Goal: Task Accomplishment & Management: Manage account settings

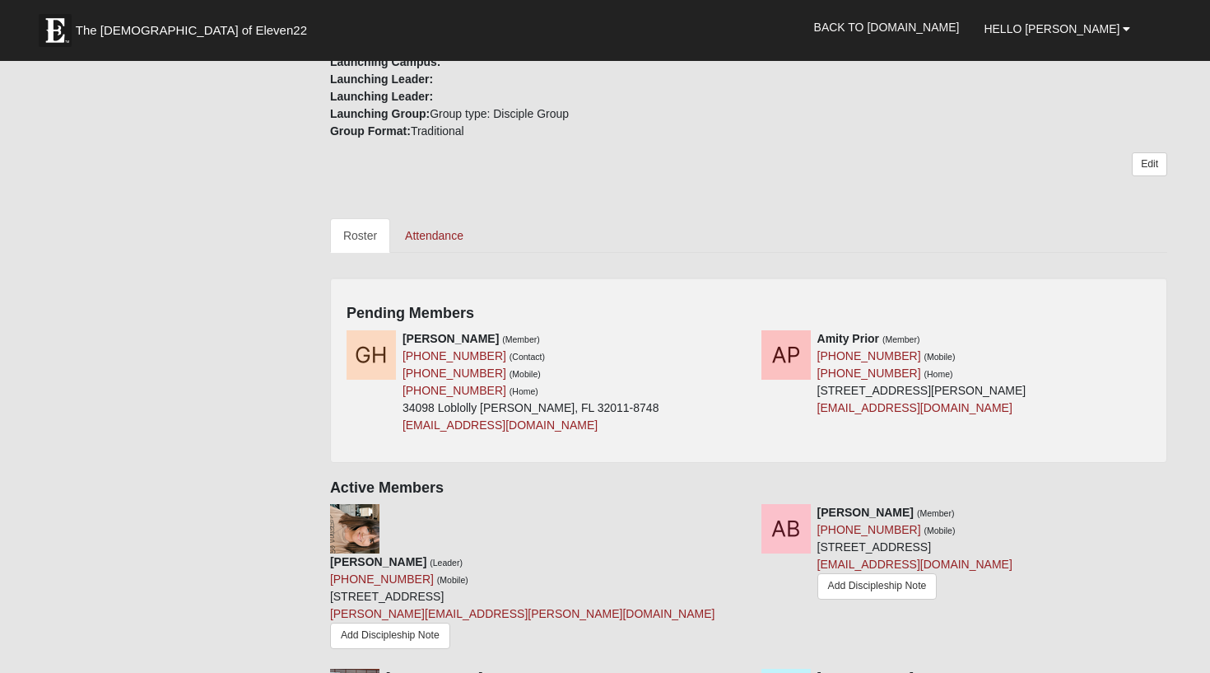
scroll to position [562, 0]
click at [742, 335] on icon at bounding box center [744, 341] width 12 height 12
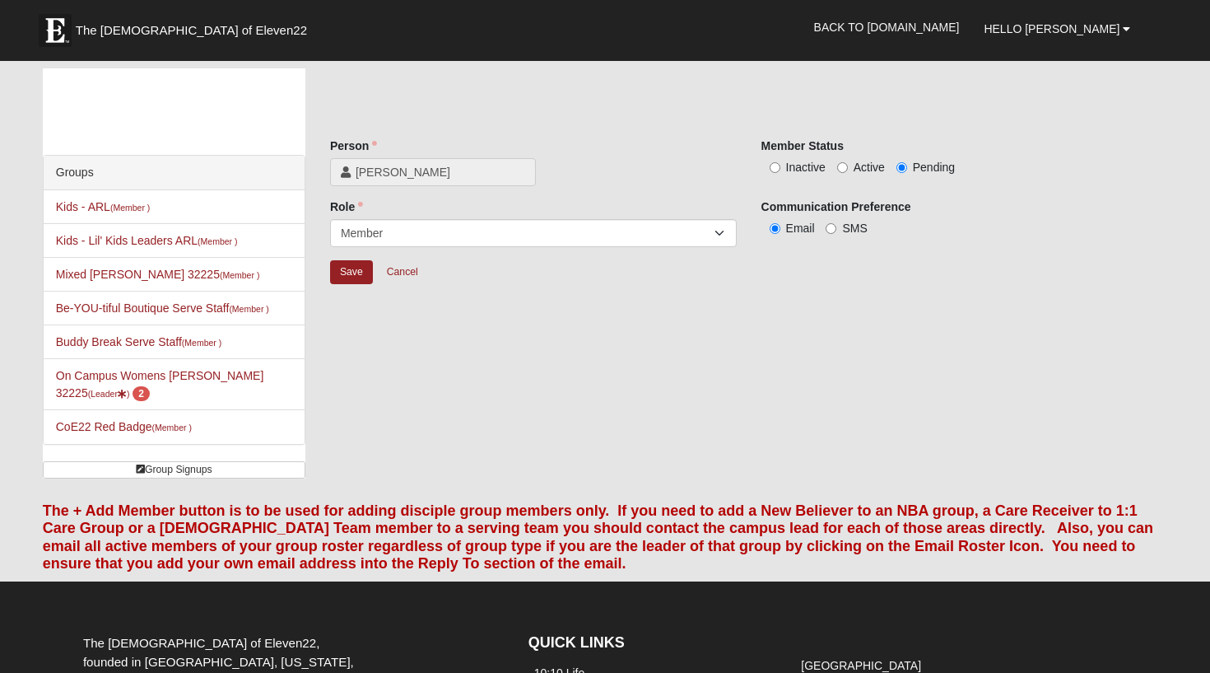
click at [851, 165] on label "Active" at bounding box center [861, 167] width 48 height 16
click at [848, 165] on input "Active" at bounding box center [842, 167] width 11 height 11
radio input "true"
click at [347, 274] on input "Save" at bounding box center [351, 272] width 43 height 24
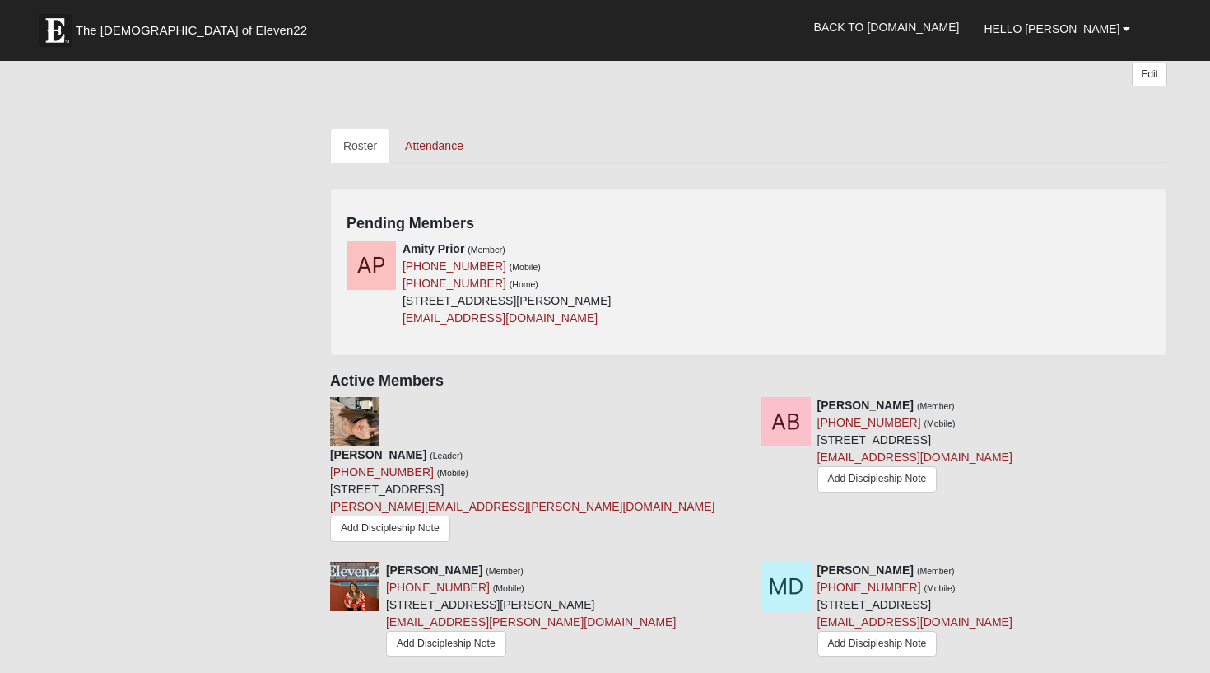
scroll to position [660, 0]
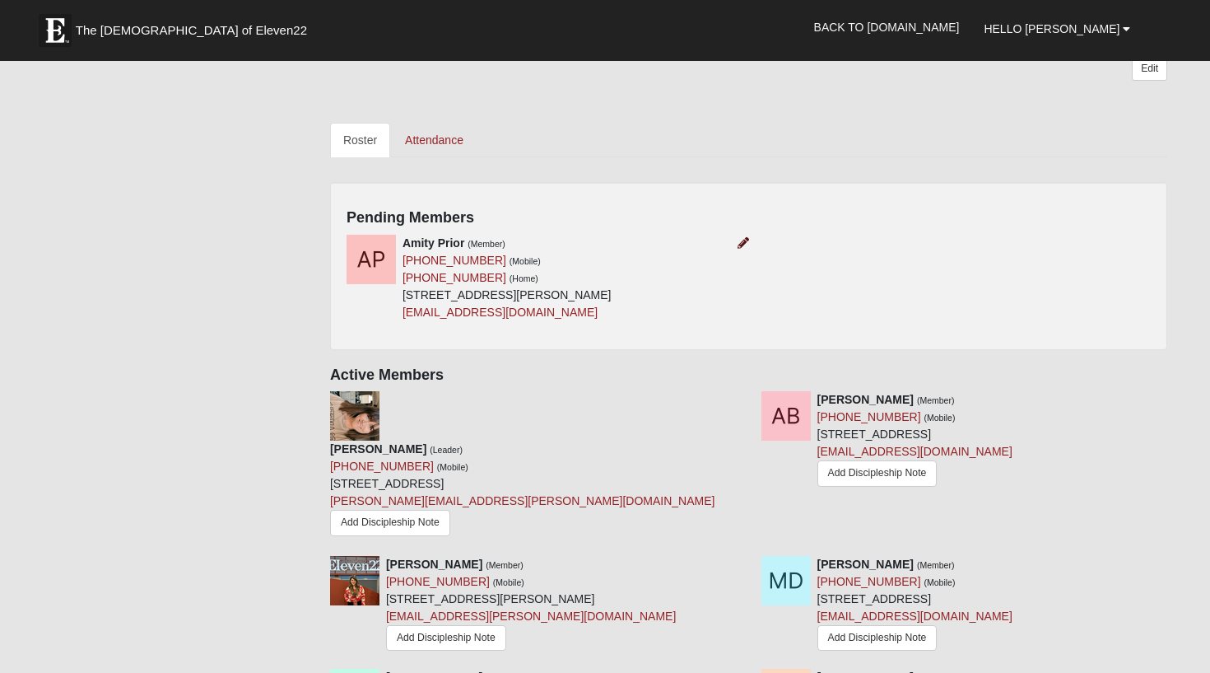
click at [741, 237] on icon at bounding box center [744, 243] width 12 height 12
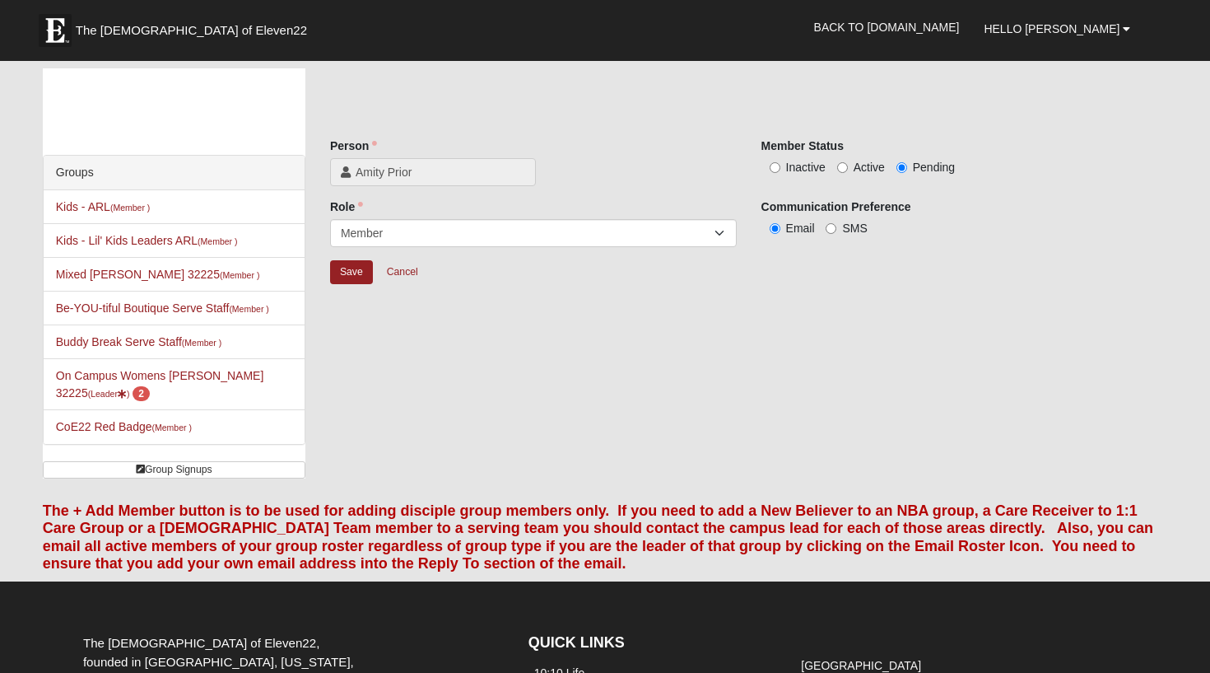
click at [848, 168] on label "Active" at bounding box center [861, 167] width 48 height 16
click at [848, 168] on input "Active" at bounding box center [842, 167] width 11 height 11
radio input "true"
click at [350, 268] on input "Save" at bounding box center [351, 272] width 43 height 24
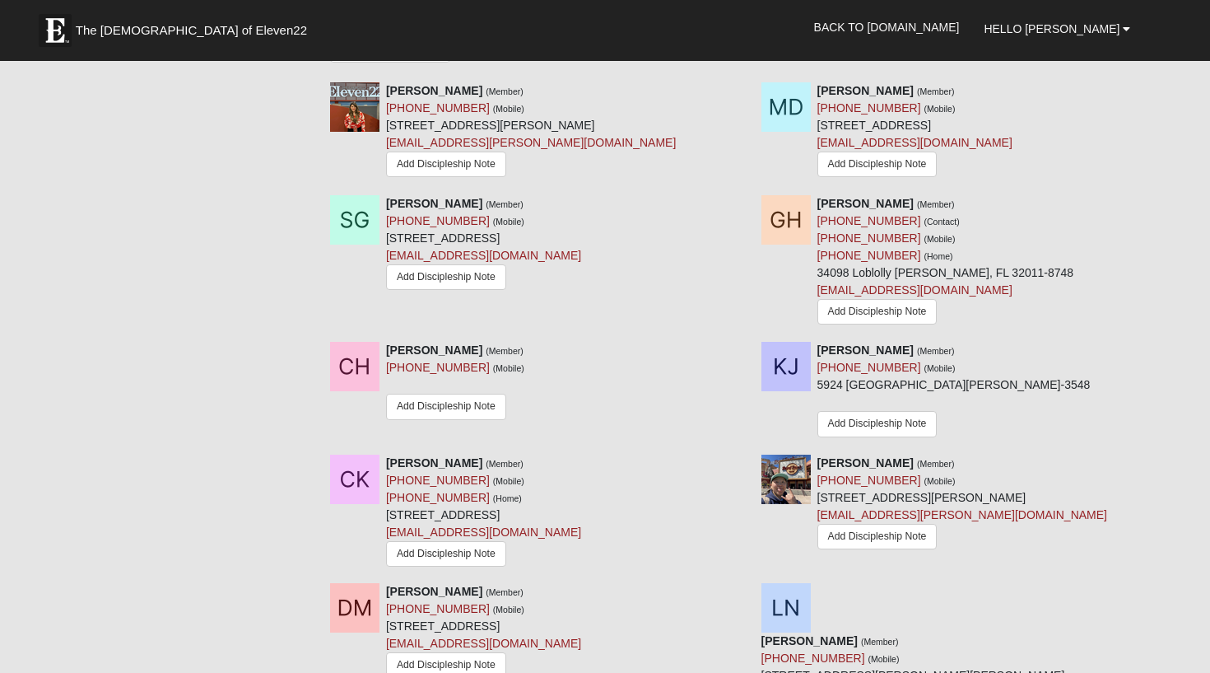
scroll to position [1017, 0]
click at [1168, 585] on icon at bounding box center [1174, 591] width 12 height 12
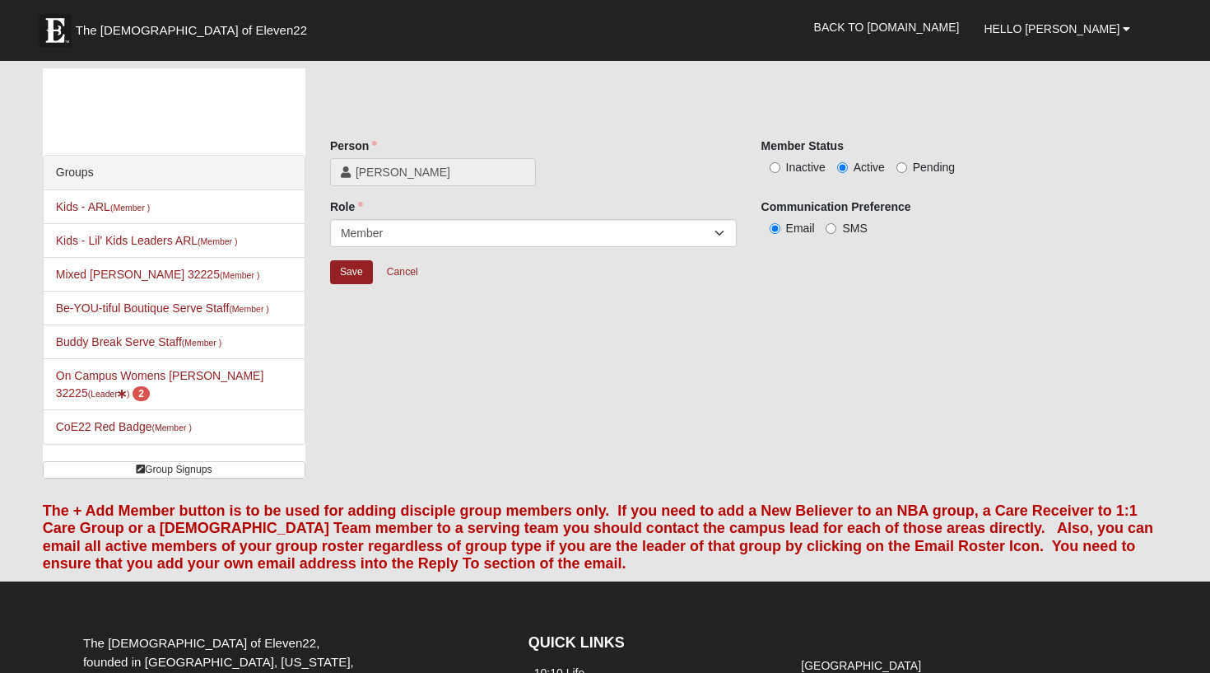
click at [785, 165] on label "Inactive" at bounding box center [794, 167] width 64 height 16
click at [780, 165] on input "Inactive" at bounding box center [775, 167] width 11 height 11
radio input "true"
click at [353, 272] on input "Save" at bounding box center [351, 272] width 43 height 24
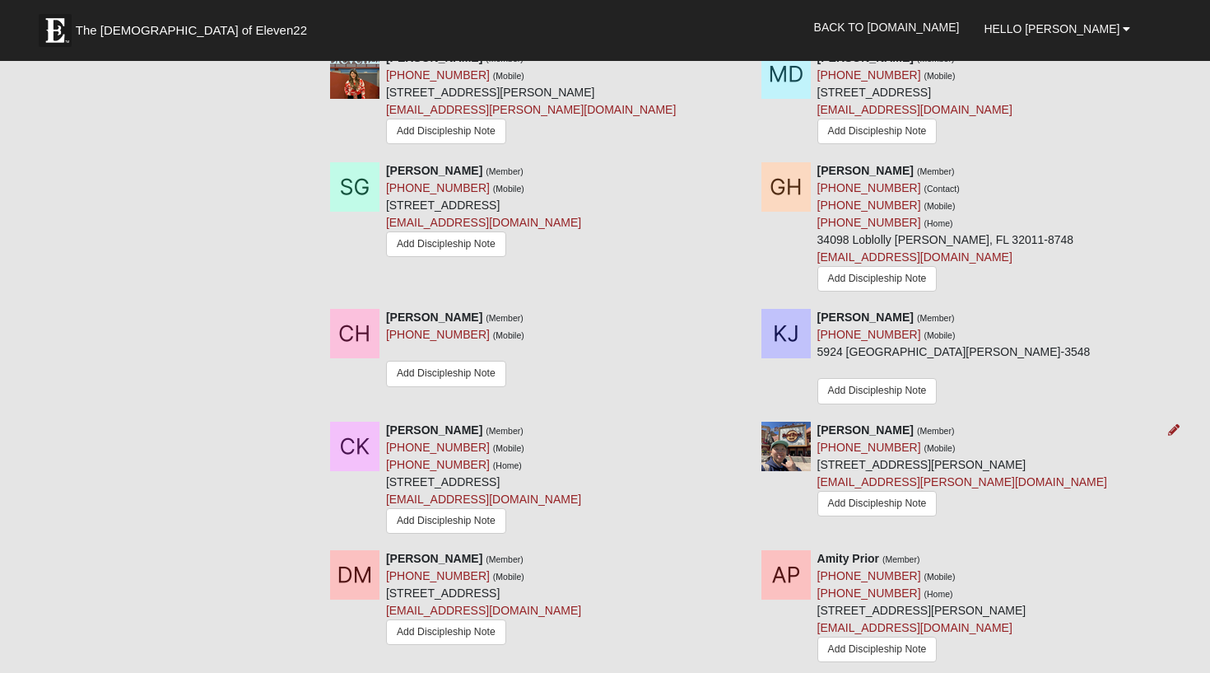
scroll to position [984, 0]
click at [1171, 310] on icon at bounding box center [1174, 316] width 12 height 12
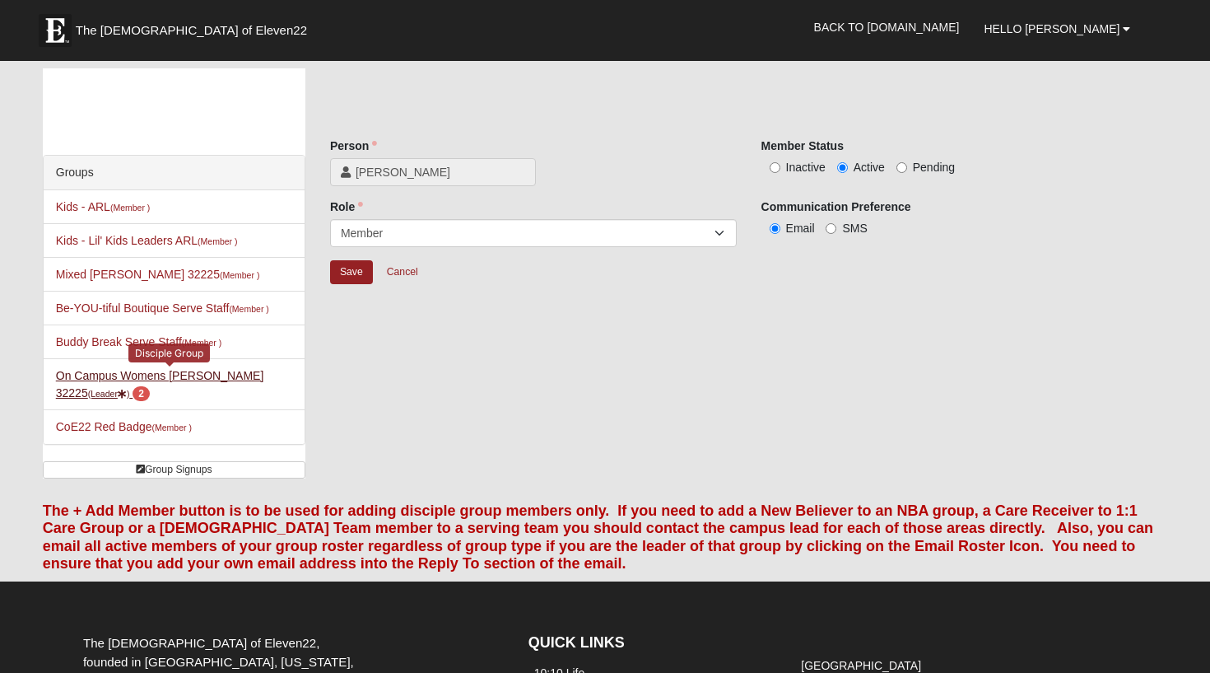
click at [151, 375] on link "On Campus Womens Bates 32225 (Leader ) 2" at bounding box center [160, 384] width 208 height 30
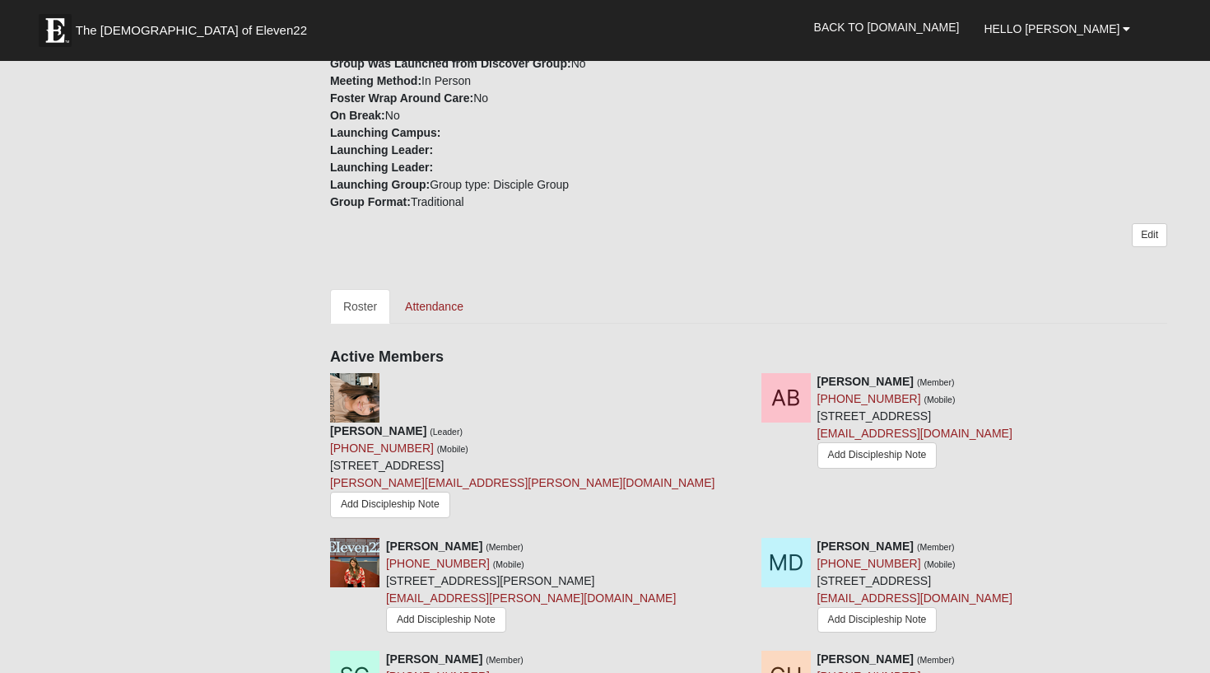
scroll to position [495, 0]
click at [450, 289] on link "Attendance" at bounding box center [434, 305] width 85 height 35
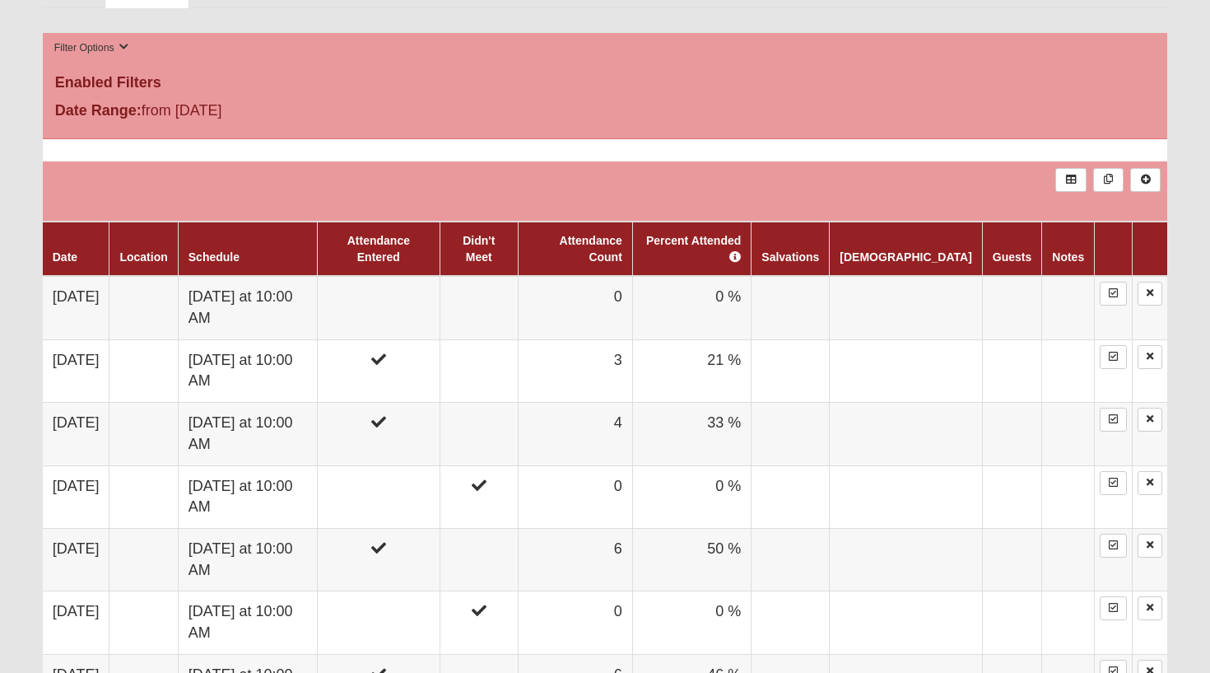
scroll to position [799, 0]
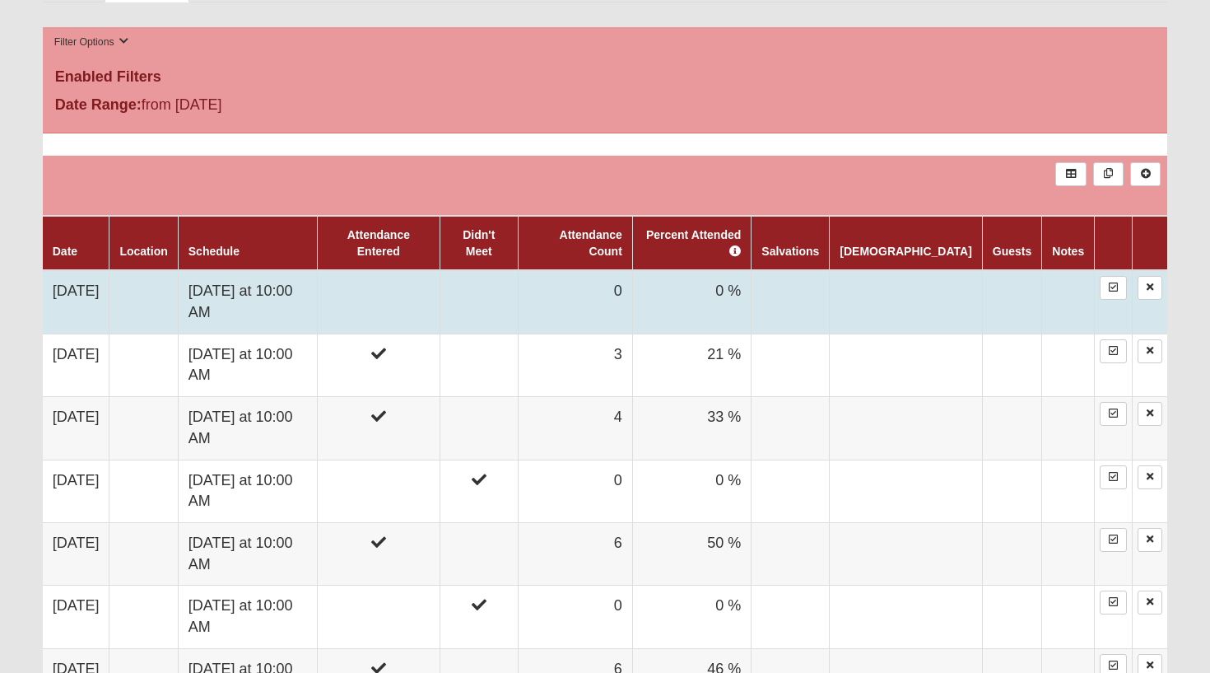
click at [518, 277] on td at bounding box center [479, 301] width 78 height 63
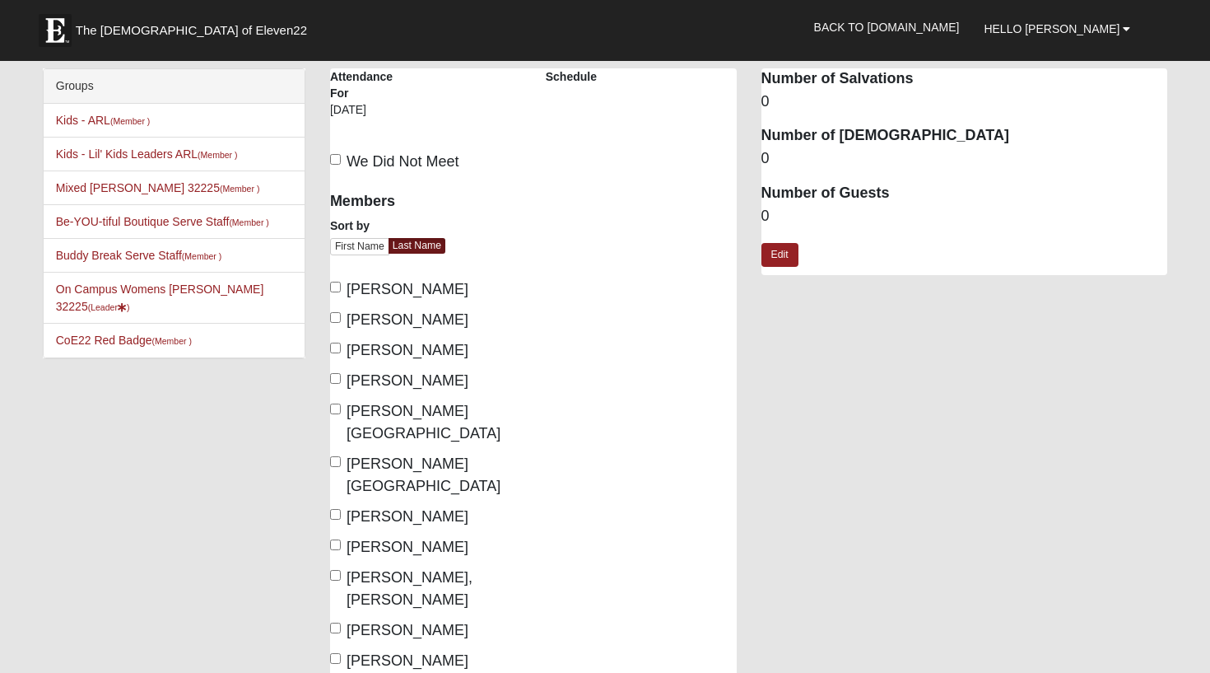
click at [412, 165] on span "We Did Not Meet" at bounding box center [403, 161] width 113 height 16
click at [341, 165] on input "We Did Not Meet" at bounding box center [335, 159] width 11 height 11
checkbox input "true"
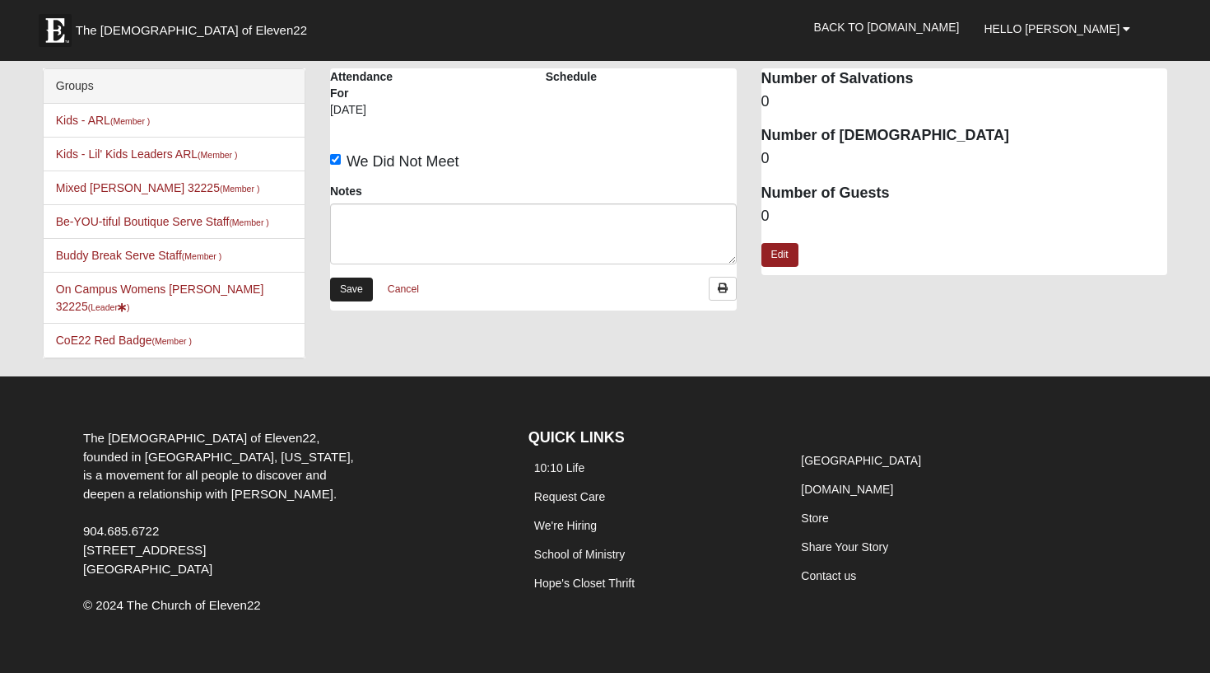
click at [362, 291] on link "Save" at bounding box center [351, 289] width 43 height 24
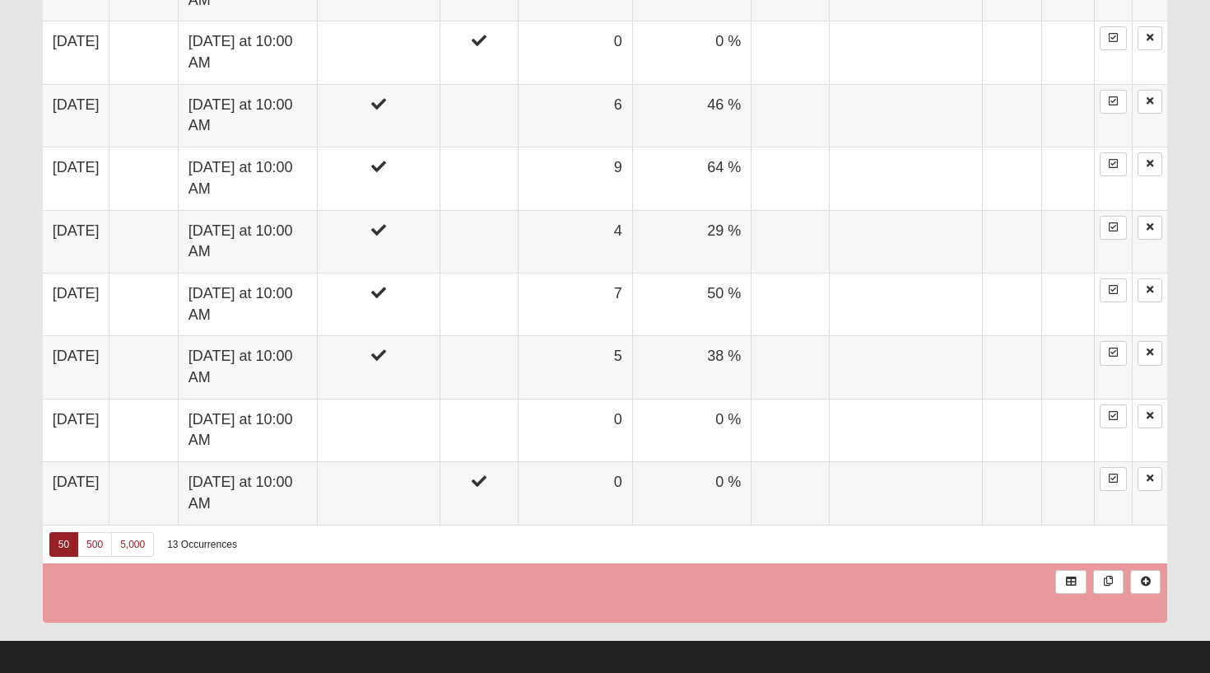
scroll to position [1362, 0]
